Goal: Information Seeking & Learning: Learn about a topic

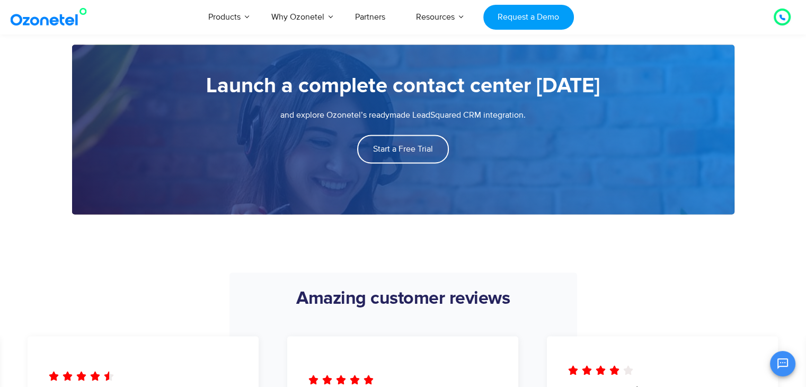
scroll to position [1643, 0]
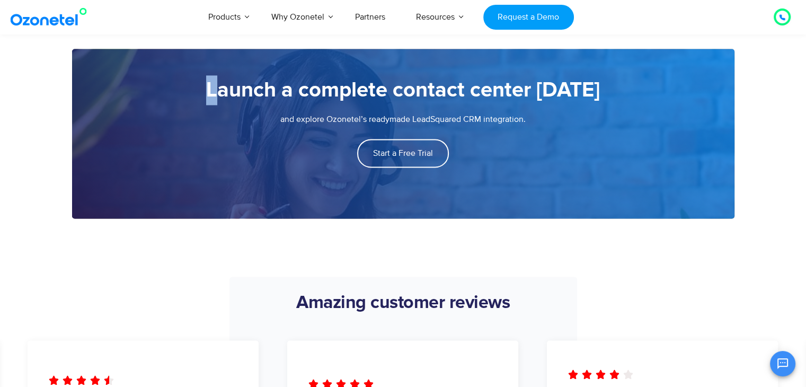
drag, startPoint x: 211, startPoint y: 82, endPoint x: 220, endPoint y: 82, distance: 9.0
click at [220, 82] on h5 "Launch a complete contact center [DATE]" at bounding box center [403, 90] width 620 height 30
drag, startPoint x: 600, startPoint y: 86, endPoint x: 587, endPoint y: 93, distance: 14.9
click at [598, 88] on h5 "Launch a complete contact center [DATE]" at bounding box center [403, 90] width 620 height 30
drag, startPoint x: 596, startPoint y: 99, endPoint x: 571, endPoint y: 100, distance: 25.5
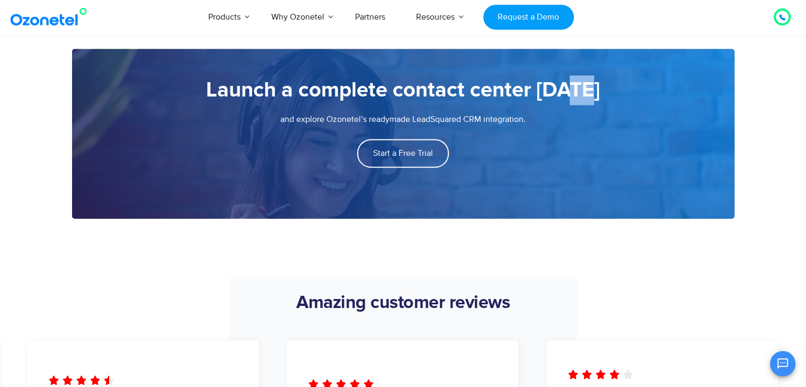
click at [573, 100] on h5 "Launch a complete contact center [DATE]" at bounding box center [403, 90] width 620 height 30
click at [499, 107] on div "Launch a complete contact center [DATE]" at bounding box center [403, 94] width 620 height 38
click at [533, 118] on p "and explore Ozonetel’s readymade LeadSquared CRM integration." at bounding box center [403, 119] width 620 height 13
drag, startPoint x: 525, startPoint y: 117, endPoint x: 474, endPoint y: 124, distance: 51.3
click at [500, 121] on p "and explore Ozonetel’s readymade LeadSquared CRM integration." at bounding box center [403, 119] width 620 height 13
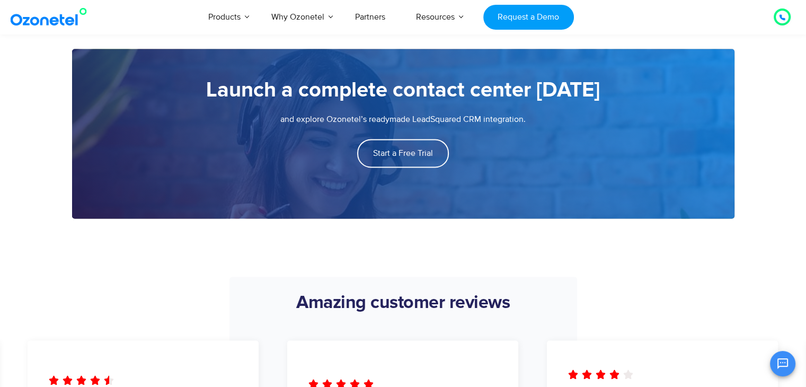
click at [303, 123] on p "and explore Ozonetel’s readymade LeadSquared CRM integration." at bounding box center [403, 119] width 620 height 13
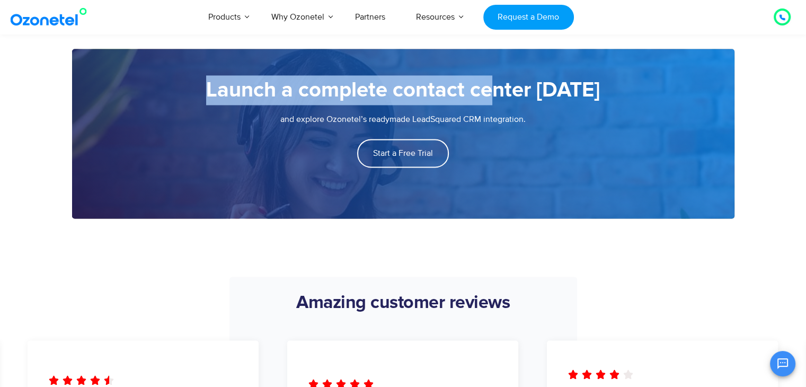
drag, startPoint x: 207, startPoint y: 81, endPoint x: 496, endPoint y: 103, distance: 289.1
click at [496, 103] on h5 "Launch a complete contact center [DATE]" at bounding box center [403, 90] width 620 height 30
click at [500, 107] on div "Launch a complete contact center [DATE]" at bounding box center [403, 94] width 620 height 38
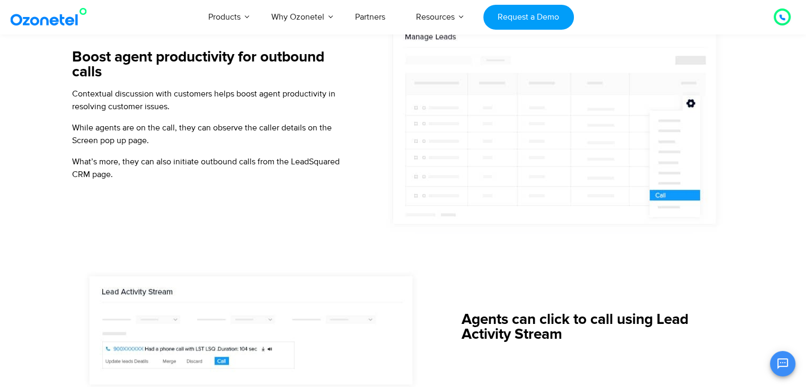
scroll to position [718, 0]
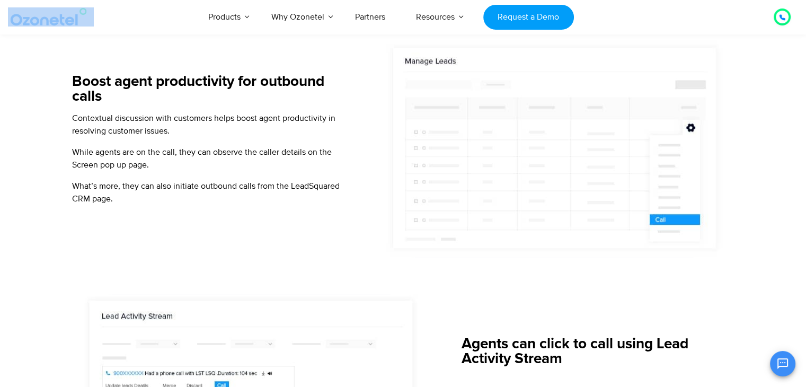
drag, startPoint x: 6, startPoint y: 17, endPoint x: 71, endPoint y: 30, distance: 66.0
click at [71, 30] on div "Click to talk to us! Call in progress... [PHONE_NUMBER] Products AI & CX Voice …" at bounding box center [403, 16] width 806 height 35
click at [75, 32] on div "Click to talk to us! Call in progress... [PHONE_NUMBER] Products AI & CX Voice …" at bounding box center [403, 16] width 806 height 35
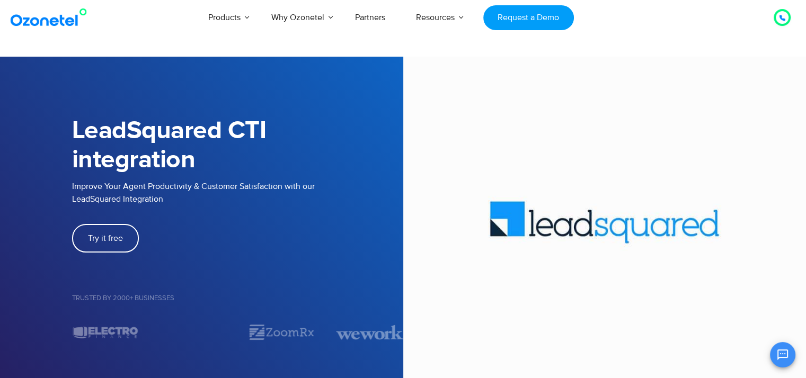
scroll to position [53, 0]
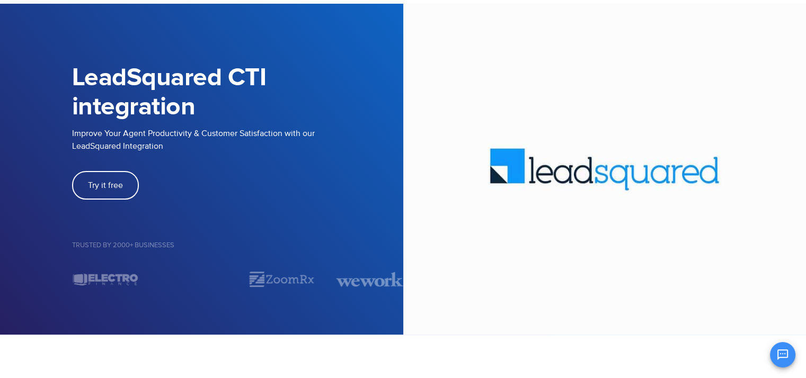
click at [626, 180] on img at bounding box center [604, 169] width 403 height 331
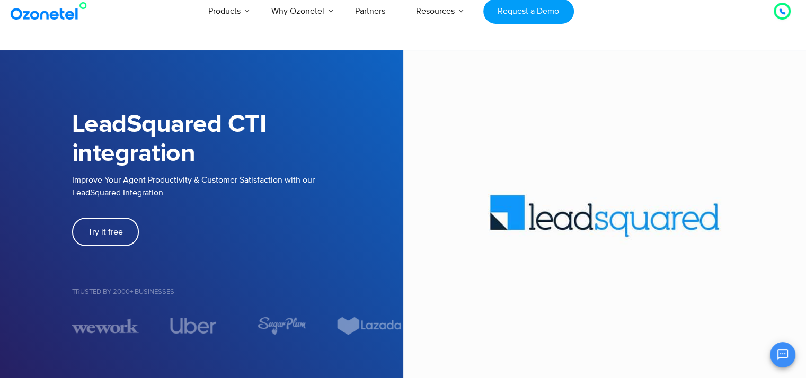
scroll to position [0, 0]
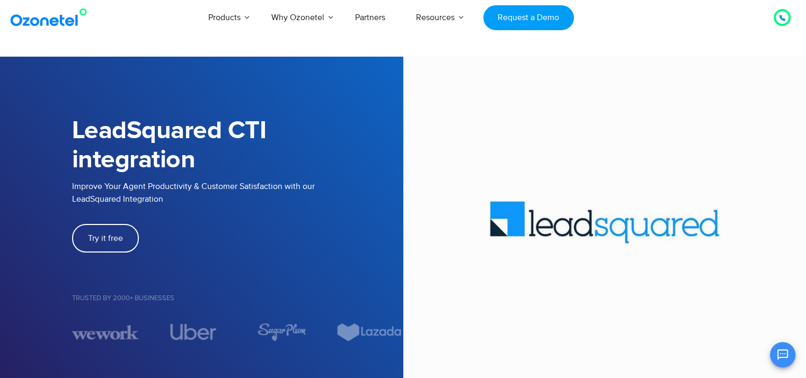
click at [564, 213] on img at bounding box center [604, 222] width 403 height 331
drag, startPoint x: 571, startPoint y: 219, endPoint x: 591, endPoint y: 236, distance: 26.0
click at [591, 236] on img at bounding box center [604, 222] width 403 height 331
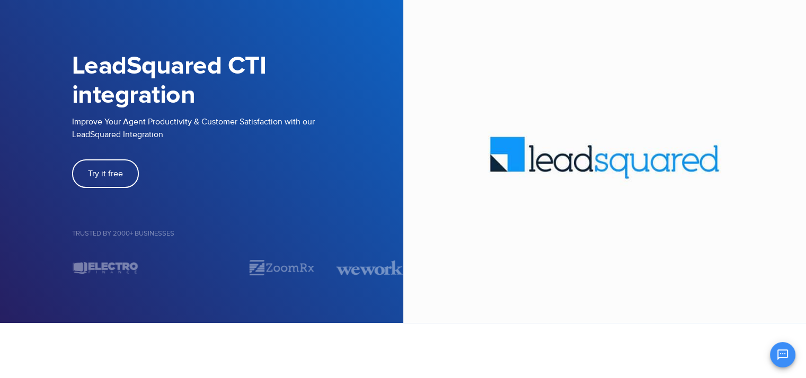
scroll to position [53, 0]
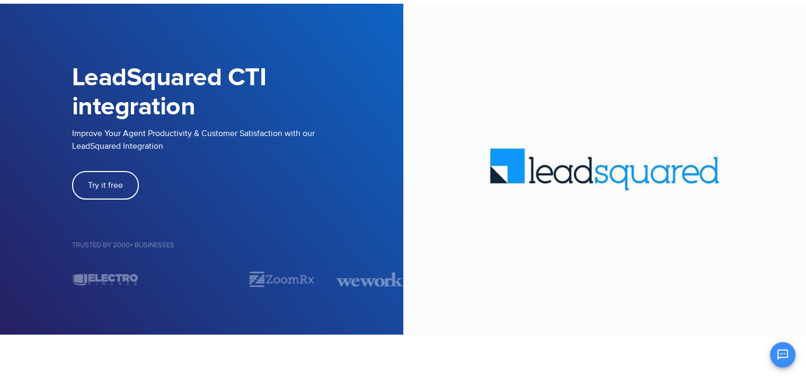
click at [615, 187] on img at bounding box center [604, 169] width 403 height 331
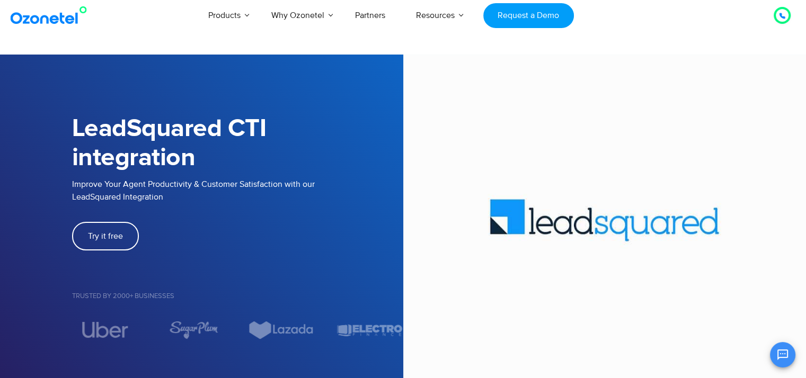
scroll to position [0, 0]
